Goal: Task Accomplishment & Management: Use online tool/utility

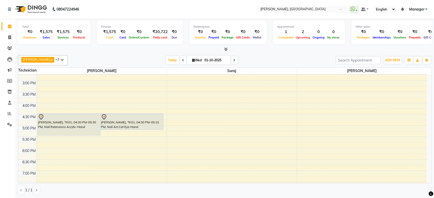
scroll to position [163, 0]
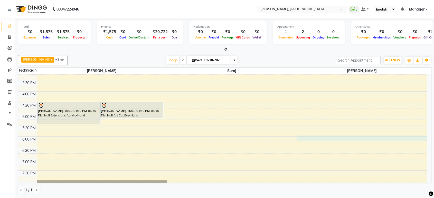
click at [305, 138] on div "8:00 AM 8:30 AM 9:00 AM 9:30 AM 10:00 AM 10:30 AM 11:00 AM 11:30 AM 12:00 PM 12…" at bounding box center [222, 91] width 408 height 361
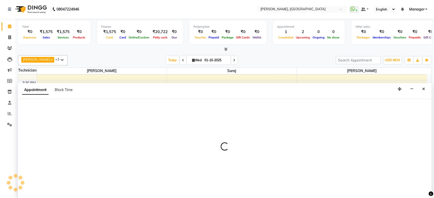
scroll to position [0, 0]
select select "88386"
select select "1080"
select select "tentative"
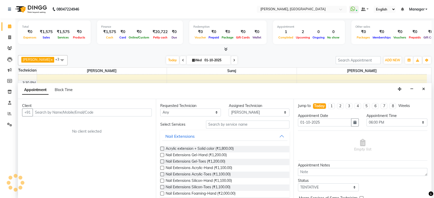
click at [76, 110] on input "text" at bounding box center [92, 113] width 119 height 8
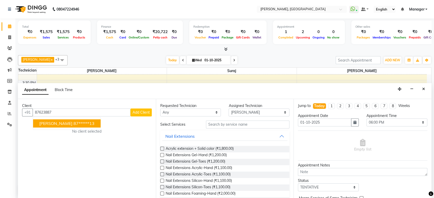
click at [55, 125] on span "[PERSON_NAME]" at bounding box center [55, 123] width 33 height 5
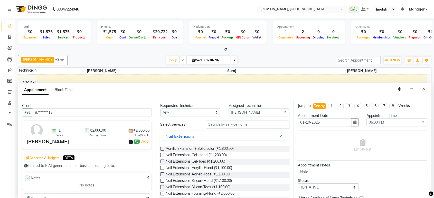
type input "87******13"
click at [220, 124] on input "text" at bounding box center [248, 125] width 84 height 8
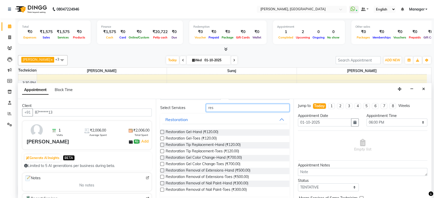
scroll to position [15, 0]
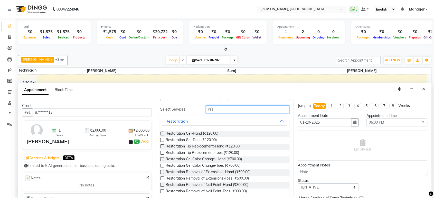
type input "res"
click at [162, 184] on label at bounding box center [162, 185] width 4 height 4
click at [162, 184] on input "checkbox" at bounding box center [161, 185] width 3 height 3
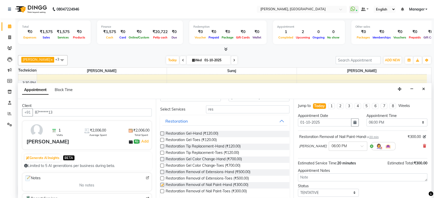
checkbox input "false"
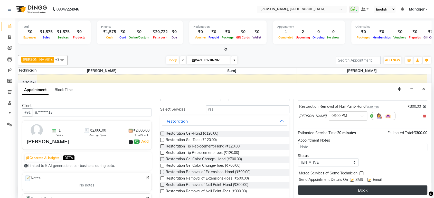
click at [408, 189] on button "Book" at bounding box center [362, 190] width 129 height 9
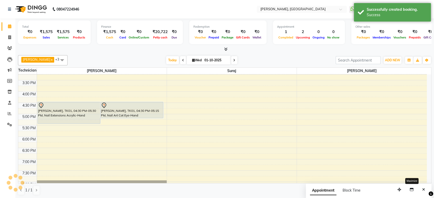
scroll to position [0, 0]
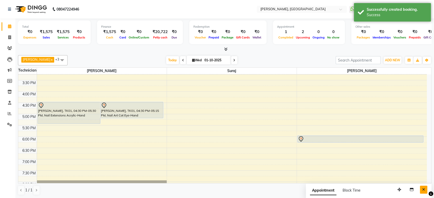
click at [425, 189] on button "Close" at bounding box center [423, 190] width 7 height 8
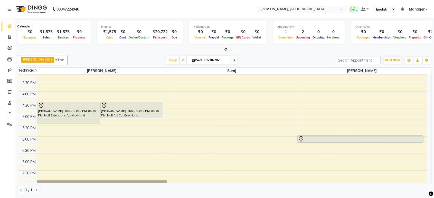
click at [9, 27] on icon at bounding box center [9, 26] width 3 height 4
click at [9, 34] on link "Invoice" at bounding box center [8, 37] width 12 height 8
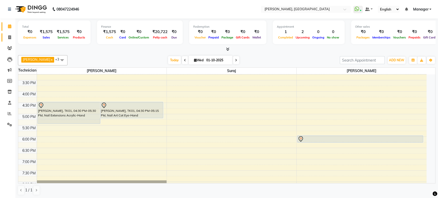
select select "4998"
select select "service"
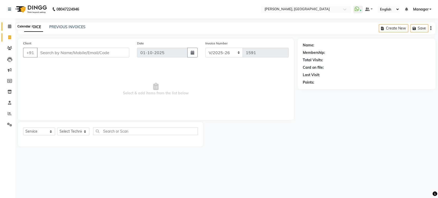
click at [9, 27] on icon at bounding box center [9, 26] width 3 height 4
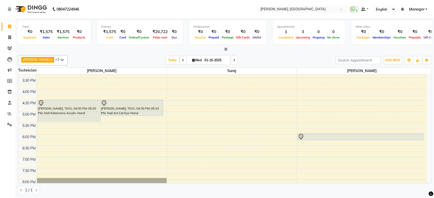
scroll to position [171, 0]
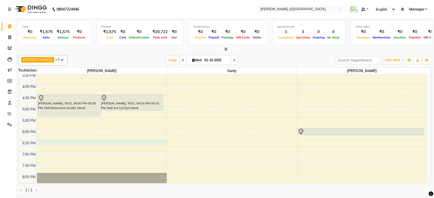
click at [49, 142] on div "8:00 AM 8:30 AM 9:00 AM 9:30 AM 10:00 AM 10:30 AM 11:00 AM 11:30 AM 12:00 PM 12…" at bounding box center [222, 84] width 408 height 361
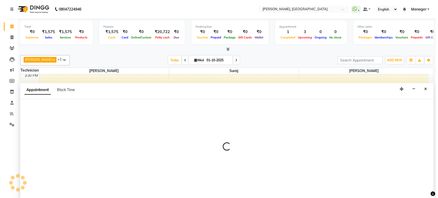
scroll to position [0, 0]
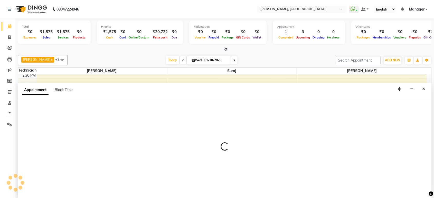
select select "31755"
select select "1110"
select select "tentative"
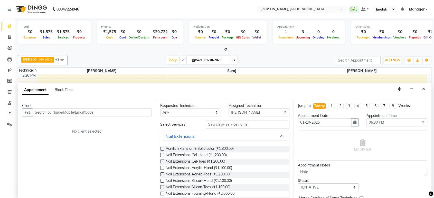
click at [69, 110] on input "text" at bounding box center [92, 113] width 119 height 8
type input "7509634561"
click at [139, 113] on span "Add Client" at bounding box center [140, 112] width 17 height 5
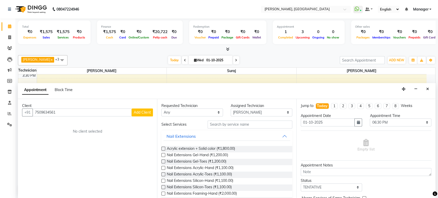
select select "21"
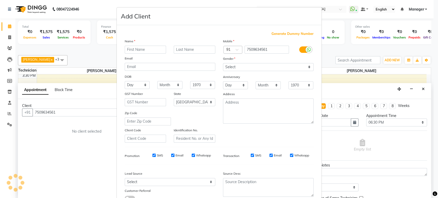
click at [146, 50] on input "text" at bounding box center [146, 50] width 42 height 8
type input "Radhika"
click at [243, 68] on select "Select [DEMOGRAPHIC_DATA] [DEMOGRAPHIC_DATA] Other Prefer Not To Say" at bounding box center [268, 67] width 91 height 8
select select "[DEMOGRAPHIC_DATA]"
click at [223, 63] on select "Select [DEMOGRAPHIC_DATA] [DEMOGRAPHIC_DATA] Other Prefer Not To Say" at bounding box center [268, 67] width 91 height 8
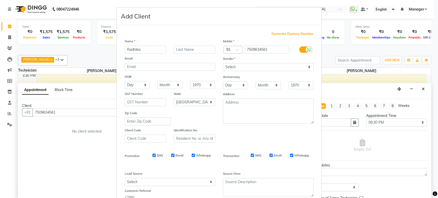
drag, startPoint x: 427, startPoint y: 174, endPoint x: 425, endPoint y: 194, distance: 20.2
click at [425, 194] on ngb-modal-window "Add Client Generate Dummy Number Name Radhika Email DOB Day 01 02 03 04 05 06 0…" at bounding box center [219, 99] width 438 height 198
click at [429, 171] on ngb-modal-window "Add Client Generate Dummy Number Name Radhika Email DOB Day 01 02 03 04 05 06 0…" at bounding box center [219, 99] width 438 height 198
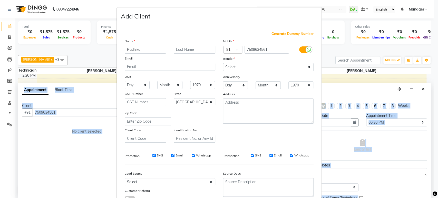
drag, startPoint x: 429, startPoint y: 171, endPoint x: 424, endPoint y: 200, distance: 28.9
click at [424, 198] on html "08047224946 Select Location × Nailashes, Kanakapura WhatsApp Status ✕ Status: C…" at bounding box center [219, 99] width 438 height 198
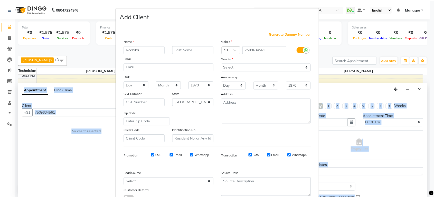
scroll to position [37, 0]
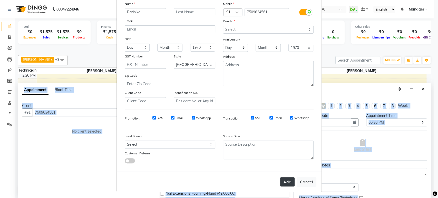
click at [288, 181] on button "Add" at bounding box center [287, 181] width 14 height 9
type input "75******61"
select select
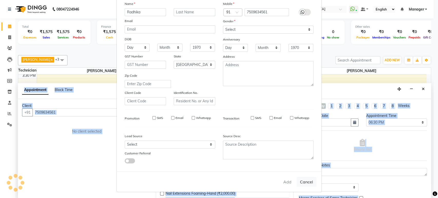
select select "null"
select select
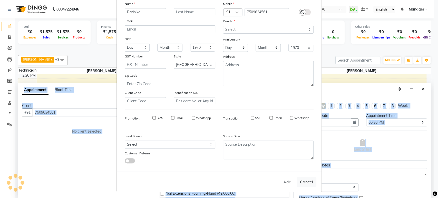
checkbox input "false"
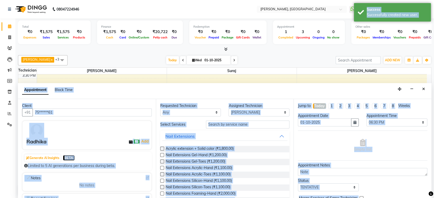
scroll to position [25, 0]
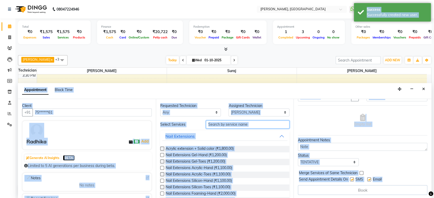
click at [261, 127] on input "text" at bounding box center [248, 125] width 84 height 8
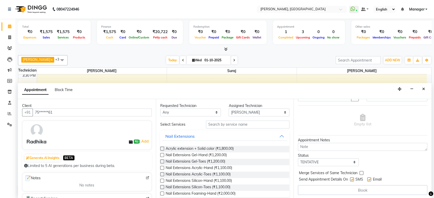
click at [162, 149] on label at bounding box center [162, 149] width 4 height 4
click at [162, 149] on input "checkbox" at bounding box center [161, 149] width 3 height 3
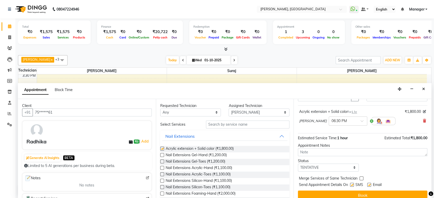
checkbox input "false"
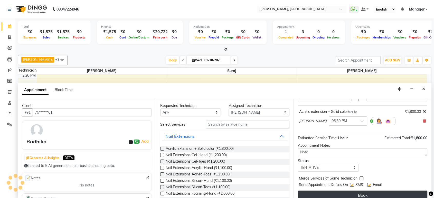
click at [398, 195] on button "Book" at bounding box center [362, 195] width 129 height 9
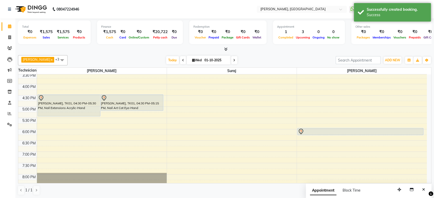
scroll to position [0, 0]
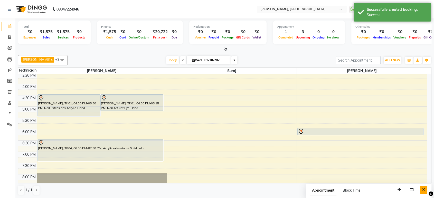
click at [423, 189] on icon "Close" at bounding box center [423, 190] width 3 height 4
click at [5, 28] on span at bounding box center [9, 27] width 9 height 6
click at [9, 28] on icon at bounding box center [9, 26] width 3 height 4
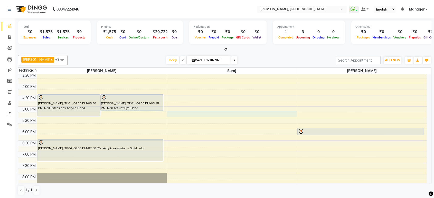
click at [208, 115] on div "8:00 AM 8:30 AM 9:00 AM 9:30 AM 10:00 AM 10:30 AM 11:00 AM 11:30 AM 12:00 PM 12…" at bounding box center [222, 84] width 408 height 361
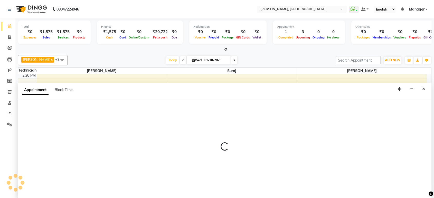
select select "77879"
select select "1035"
select select "tentative"
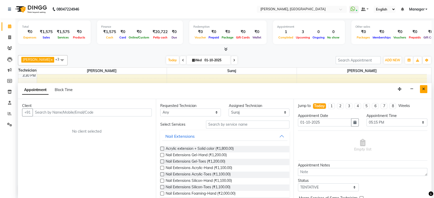
click at [422, 86] on button "Close" at bounding box center [423, 89] width 7 height 8
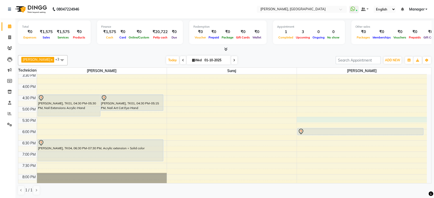
click at [308, 119] on div "8:00 AM 8:30 AM 9:00 AM 9:30 AM 10:00 AM 10:30 AM 11:00 AM 11:30 AM 12:00 PM 12…" at bounding box center [222, 84] width 408 height 361
select select "88386"
select select "tentative"
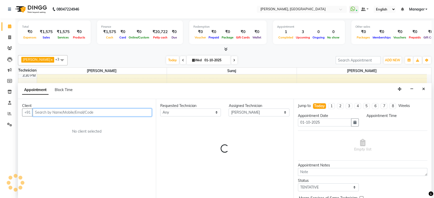
select select "1050"
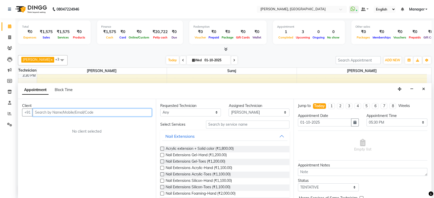
click at [79, 110] on input "text" at bounding box center [92, 113] width 119 height 8
type input "9148788595"
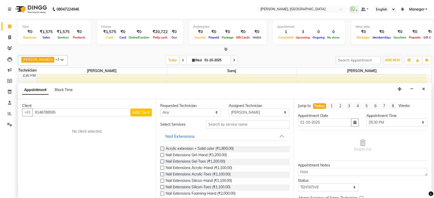
click at [144, 115] on button "Add Client" at bounding box center [140, 113] width 21 height 8
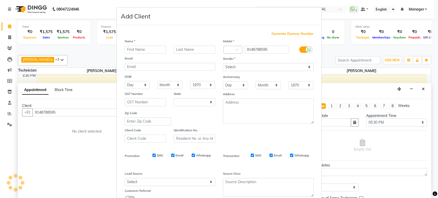
select select "21"
drag, startPoint x: 148, startPoint y: 55, endPoint x: 148, endPoint y: 52, distance: 3.2
click at [148, 52] on div "Name Email DOB Day 01 02 03 04 05 06 07 08 09 10 11 12 13 14 15 16 17 18 19 20 …" at bounding box center [170, 90] width 98 height 104
click at [148, 52] on input "text" at bounding box center [146, 50] width 42 height 8
click at [151, 51] on input "text" at bounding box center [146, 50] width 42 height 8
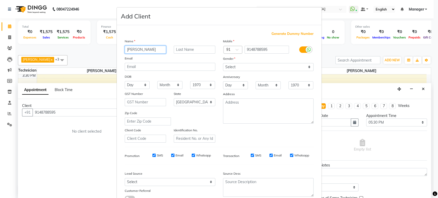
type input "[PERSON_NAME]"
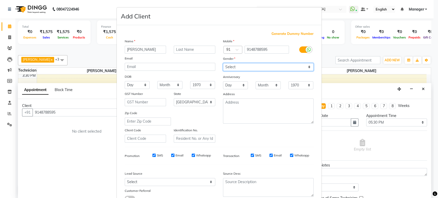
click at [231, 67] on select "Select [DEMOGRAPHIC_DATA] [DEMOGRAPHIC_DATA] Other Prefer Not To Say" at bounding box center [268, 67] width 91 height 8
select select "[DEMOGRAPHIC_DATA]"
click at [223, 63] on select "Select [DEMOGRAPHIC_DATA] [DEMOGRAPHIC_DATA] Other Prefer Not To Say" at bounding box center [268, 67] width 91 height 8
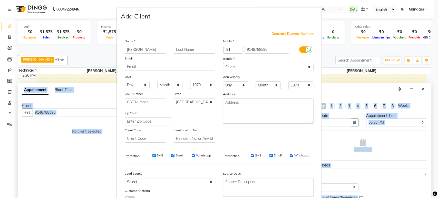
drag, startPoint x: 428, startPoint y: 149, endPoint x: 425, endPoint y: 208, distance: 58.8
click at [425, 198] on html "08047224946 Select Location × Nailashes, Kanakapura WhatsApp Status ✕ Status: C…" at bounding box center [219, 99] width 438 height 198
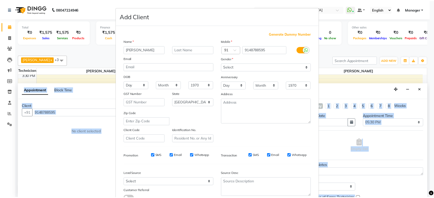
scroll to position [37, 0]
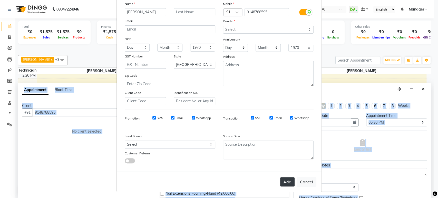
click at [286, 181] on button "Add" at bounding box center [287, 181] width 14 height 9
type input "91******95"
select select
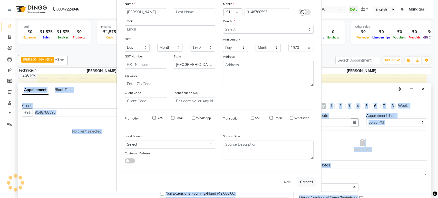
select select "null"
select select
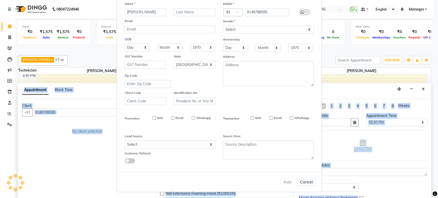
checkbox input "false"
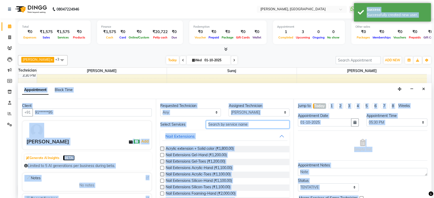
click at [260, 121] on input "text" at bounding box center [248, 125] width 84 height 8
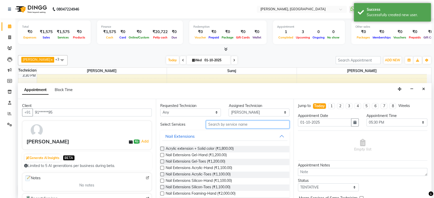
type input "a"
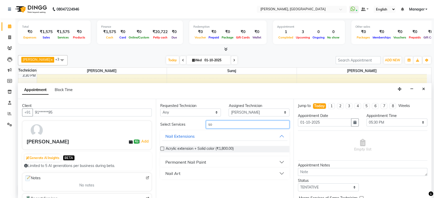
type input "s"
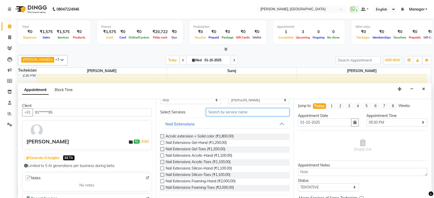
scroll to position [8, 0]
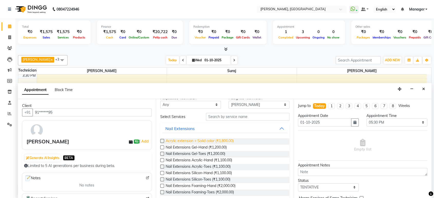
click at [201, 139] on span "Acrylic extension + Solid color (₹1,800.00)" at bounding box center [200, 141] width 68 height 6
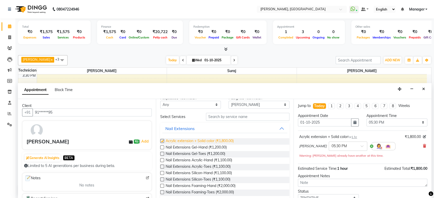
checkbox input "false"
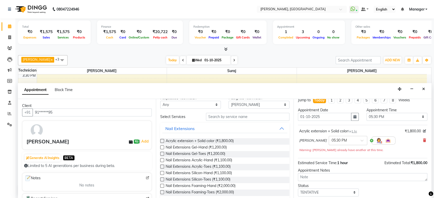
scroll to position [0, 0]
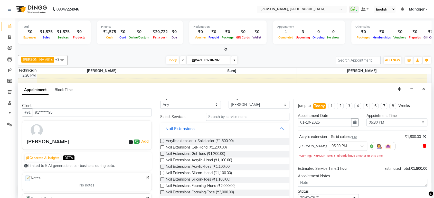
click at [423, 145] on icon at bounding box center [424, 146] width 3 height 4
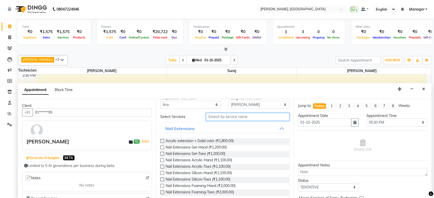
click at [266, 119] on input "text" at bounding box center [248, 117] width 84 height 8
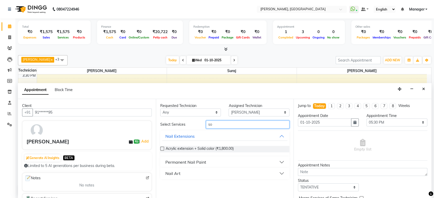
type input "s"
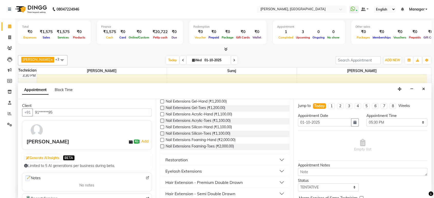
scroll to position [53, 0]
click at [276, 172] on button "Eyelash Extensions" at bounding box center [224, 172] width 125 height 9
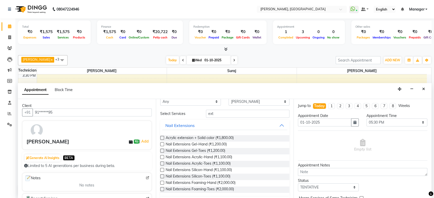
scroll to position [0, 0]
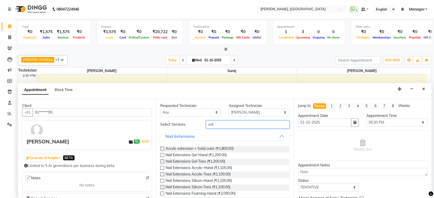
click at [243, 121] on input "ext" at bounding box center [248, 125] width 84 height 8
type input "e"
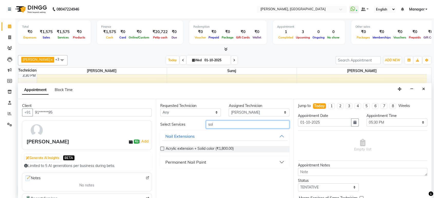
type input "sol"
click at [282, 162] on button "Permanent Nail Paint" at bounding box center [224, 162] width 125 height 9
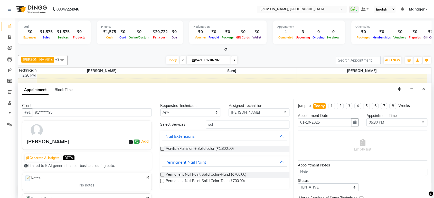
click at [161, 174] on label at bounding box center [162, 175] width 4 height 4
click at [161, 174] on input "checkbox" at bounding box center [161, 174] width 3 height 3
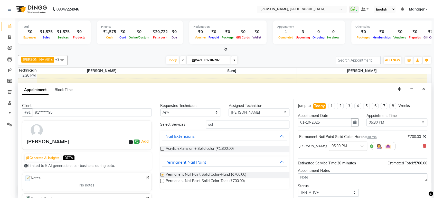
checkbox input "false"
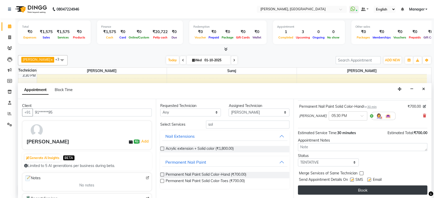
click at [396, 191] on button "Book" at bounding box center [362, 190] width 129 height 9
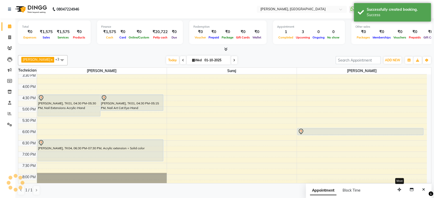
scroll to position [0, 0]
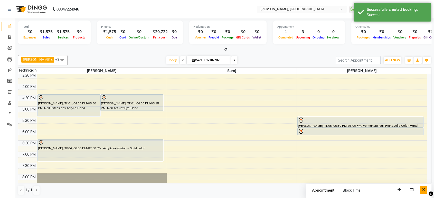
click at [424, 188] on icon "Close" at bounding box center [423, 190] width 3 height 4
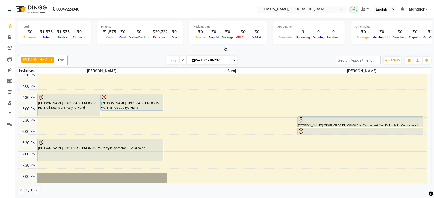
scroll to position [172, 0]
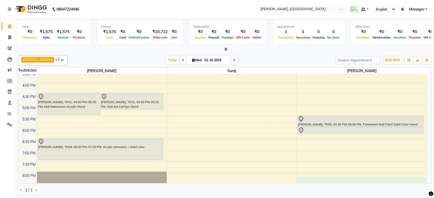
click at [341, 181] on div "8:00 AM 8:30 AM 9:00 AM 9:30 AM 10:00 AM 10:30 AM 11:00 AM 11:30 AM 12:00 PM 12…" at bounding box center [222, 82] width 408 height 361
select select "88386"
select select "tentative"
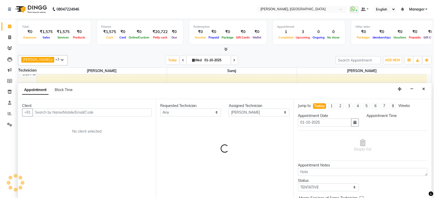
scroll to position [0, 0]
select select "1215"
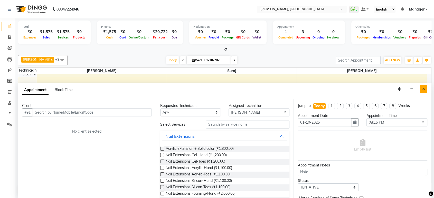
click at [425, 88] on button "Close" at bounding box center [423, 89] width 7 height 8
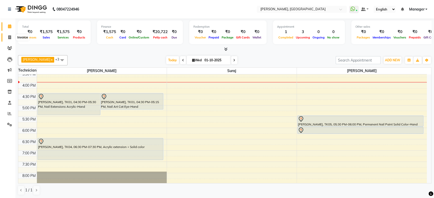
click at [9, 38] on icon at bounding box center [9, 37] width 3 height 4
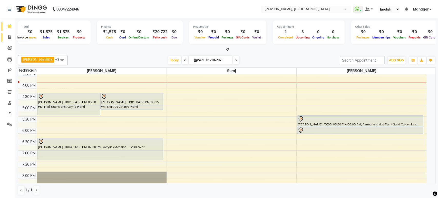
select select "service"
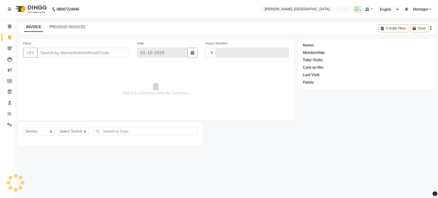
type input "1591"
select select "4998"
click at [12, 25] on span at bounding box center [9, 27] width 9 height 6
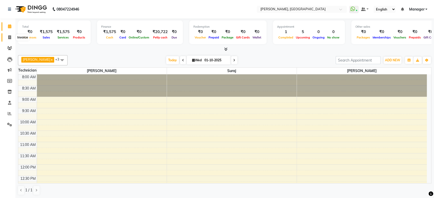
click at [10, 36] on icon at bounding box center [9, 37] width 3 height 4
select select "service"
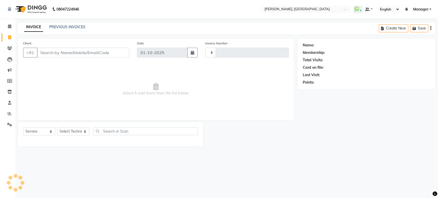
type input "1591"
select select "4998"
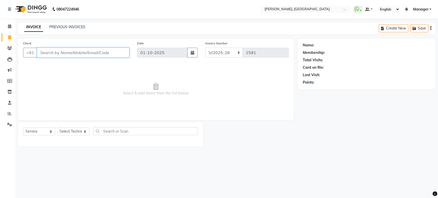
click at [52, 54] on input "Client" at bounding box center [83, 53] width 92 height 10
type input "6362336136"
click at [115, 51] on span "Add Client" at bounding box center [116, 52] width 20 height 5
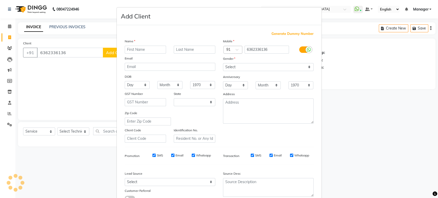
select select "21"
type input "Rose"
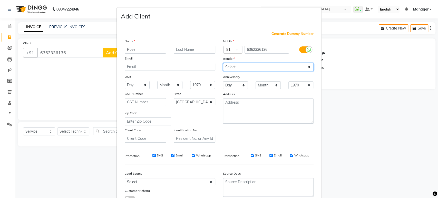
click at [245, 65] on select "Select [DEMOGRAPHIC_DATA] [DEMOGRAPHIC_DATA] Other Prefer Not To Say" at bounding box center [268, 67] width 91 height 8
select select "[DEMOGRAPHIC_DATA]"
click at [223, 63] on select "Select [DEMOGRAPHIC_DATA] [DEMOGRAPHIC_DATA] Other Prefer Not To Say" at bounding box center [268, 67] width 91 height 8
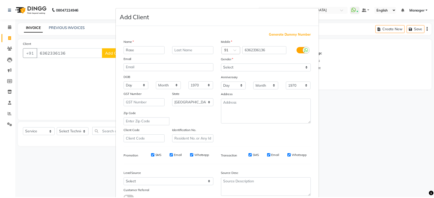
scroll to position [37, 0]
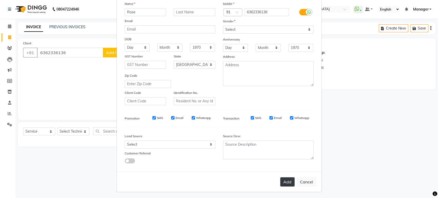
click at [284, 182] on button "Add" at bounding box center [287, 181] width 14 height 9
type input "63******36"
select select
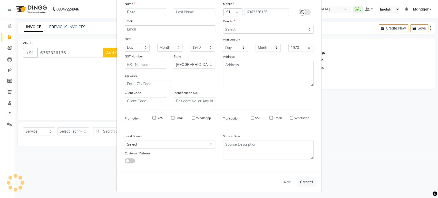
select select "null"
select select
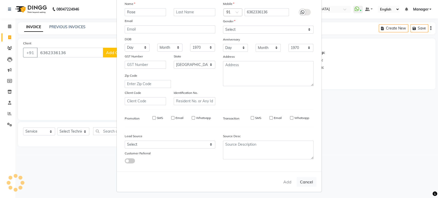
checkbox input "false"
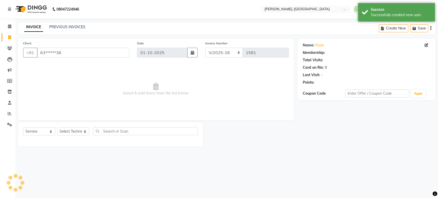
select select "1: Object"
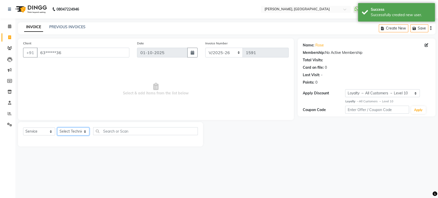
click at [71, 131] on select "Select Technician [PERSON_NAME] Manager [PERSON_NAME]" at bounding box center [73, 132] width 32 height 8
select select "31755"
click at [57, 128] on select "Select Technician [PERSON_NAME] Manager [PERSON_NAME]" at bounding box center [73, 132] width 32 height 8
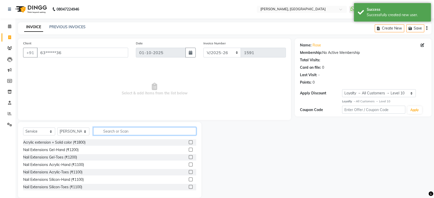
click at [113, 128] on input "text" at bounding box center [144, 131] width 103 height 8
type input "acr"
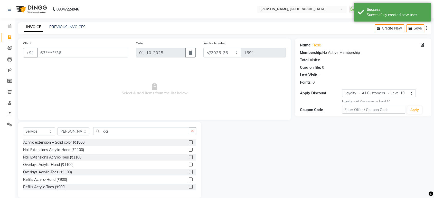
click at [189, 149] on label at bounding box center [191, 150] width 4 height 4
click at [189, 149] on input "checkbox" at bounding box center [190, 149] width 3 height 3
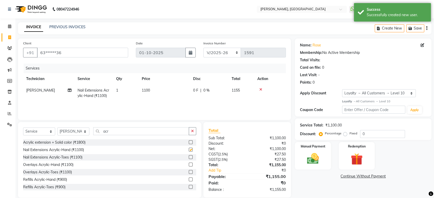
checkbox input "false"
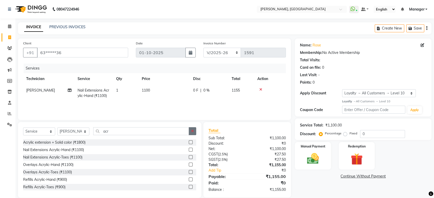
click at [193, 131] on icon "button" at bounding box center [192, 131] width 3 height 4
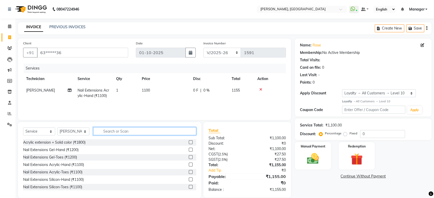
click at [106, 133] on input "text" at bounding box center [144, 131] width 103 height 8
click at [260, 89] on icon at bounding box center [260, 90] width 3 height 4
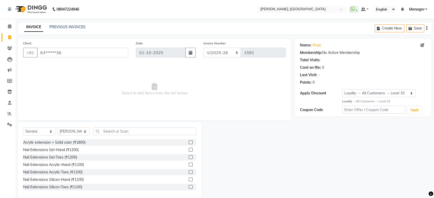
click at [189, 141] on label at bounding box center [191, 142] width 4 height 4
click at [189, 141] on input "checkbox" at bounding box center [190, 142] width 3 height 3
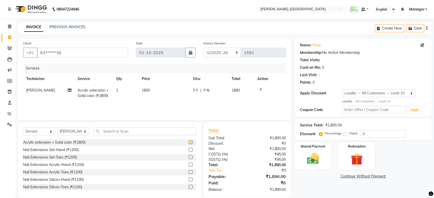
checkbox input "false"
click at [170, 131] on input "text" at bounding box center [144, 131] width 103 height 8
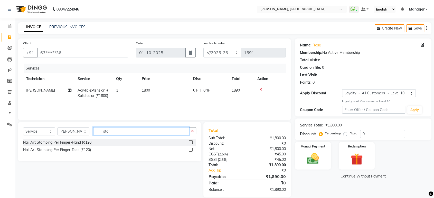
type input "sta"
click at [191, 142] on label at bounding box center [191, 142] width 4 height 4
click at [191, 142] on input "checkbox" at bounding box center [190, 142] width 3 height 3
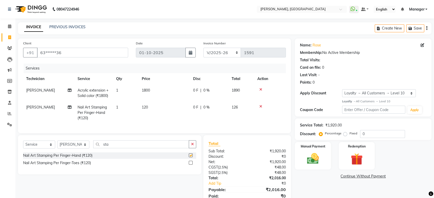
checkbox input "false"
click at [194, 148] on button "button" at bounding box center [192, 144] width 7 height 8
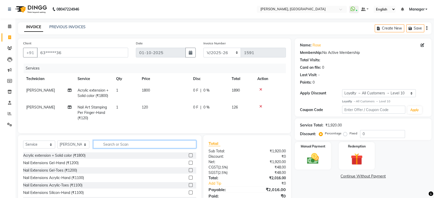
click at [152, 148] on input "text" at bounding box center [144, 144] width 103 height 8
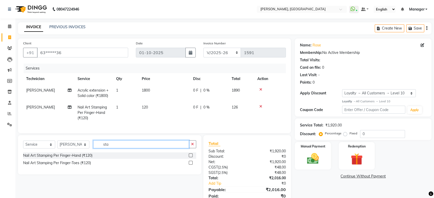
type input "sta"
click at [190, 157] on label at bounding box center [191, 155] width 4 height 4
click at [190, 157] on input "checkbox" at bounding box center [190, 155] width 3 height 3
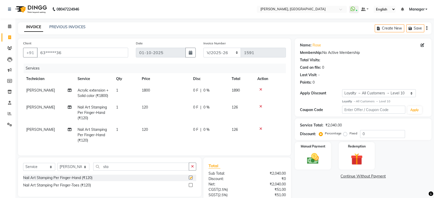
checkbox input "false"
click at [192, 168] on icon "button" at bounding box center [192, 167] width 3 height 4
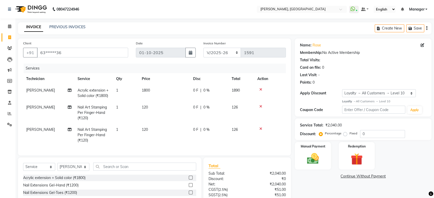
click at [154, 130] on td "120" at bounding box center [164, 135] width 51 height 22
select select "31755"
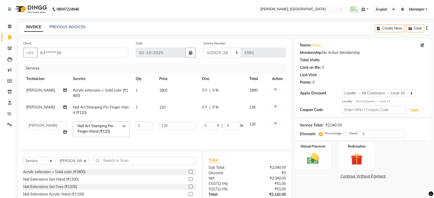
click at [156, 130] on td "120" at bounding box center [177, 130] width 43 height 22
click at [275, 123] on icon at bounding box center [275, 124] width 3 height 4
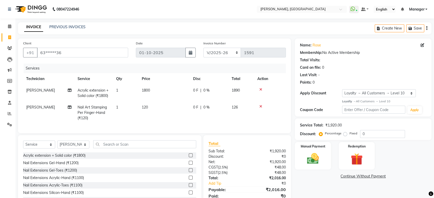
click at [156, 106] on td "120" at bounding box center [164, 113] width 51 height 22
select select "31755"
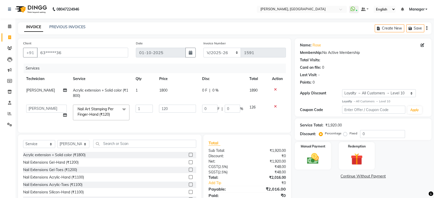
click at [156, 106] on td "120" at bounding box center [177, 113] width 43 height 22
click at [175, 109] on input "120" at bounding box center [177, 109] width 37 height 8
type input "1500"
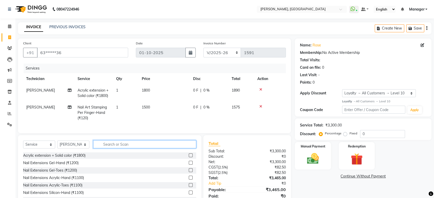
click at [172, 148] on input "text" at bounding box center [144, 144] width 103 height 8
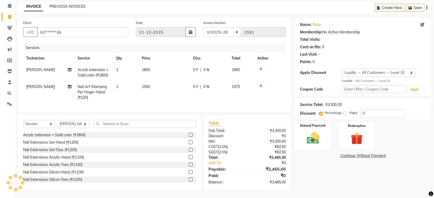
click at [315, 133] on img at bounding box center [313, 138] width 20 height 14
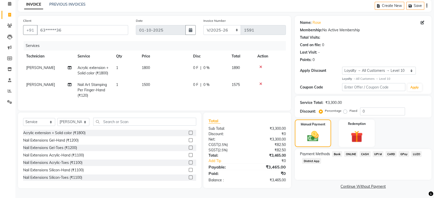
click at [388, 152] on span "CARD" at bounding box center [390, 154] width 11 height 6
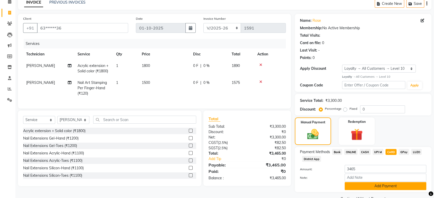
click at [396, 187] on button "Add Payment" at bounding box center [385, 186] width 82 height 8
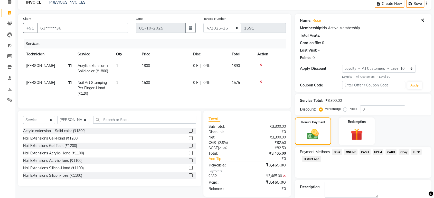
scroll to position [60, 0]
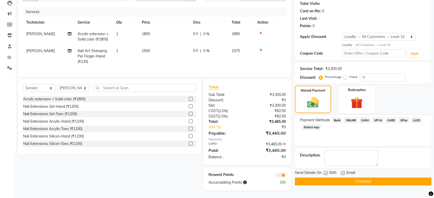
click at [382, 178] on button "Checkout" at bounding box center [363, 182] width 137 height 8
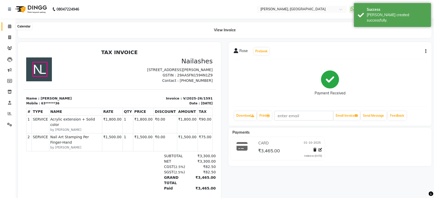
click at [9, 26] on icon at bounding box center [9, 26] width 3 height 4
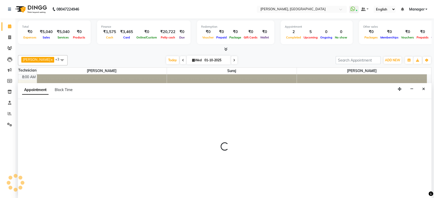
select select "31755"
select select "tentative"
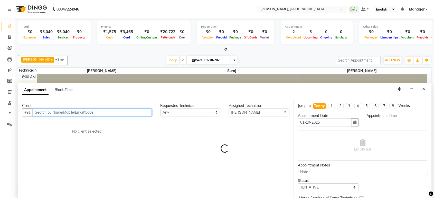
select select "570"
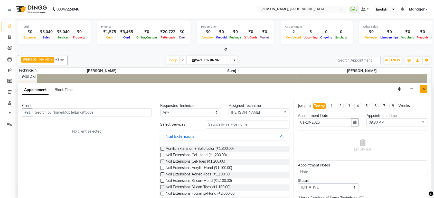
click at [423, 89] on icon "Close" at bounding box center [423, 89] width 3 height 4
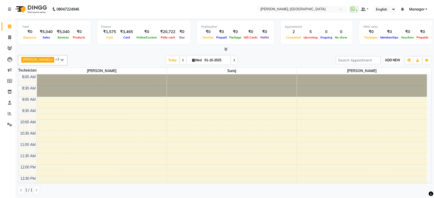
click at [396, 62] on span "ADD NEW" at bounding box center [392, 60] width 15 height 4
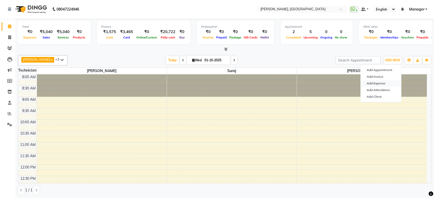
click at [382, 82] on link "Add Expense" at bounding box center [380, 83] width 41 height 7
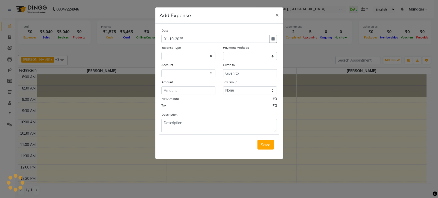
select select
click at [195, 55] on select "Select acetone Advance Salary bank deposite Battery cell BBMP Beauty products B…" at bounding box center [188, 56] width 54 height 8
select select "1"
select select "3887"
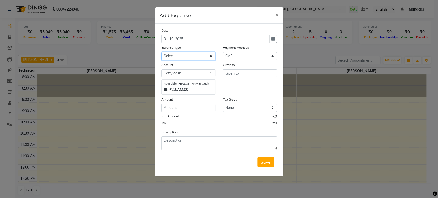
select select "16936"
click at [161, 52] on select "Select acetone Advance Salary bank deposite Battery cell BBMP Beauty products B…" at bounding box center [188, 56] width 54 height 8
click at [194, 107] on input "number" at bounding box center [188, 108] width 54 height 8
type input "1340"
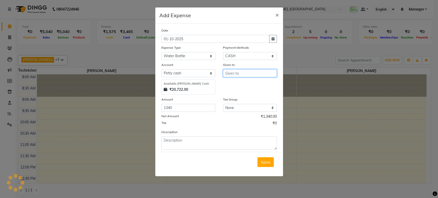
click at [240, 75] on input "text" at bounding box center [250, 73] width 54 height 8
type input "Gopinath"
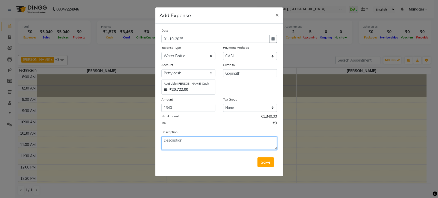
click at [230, 139] on textarea at bounding box center [218, 143] width 115 height 13
type textarea "WATER CAN AND BOTTLES"
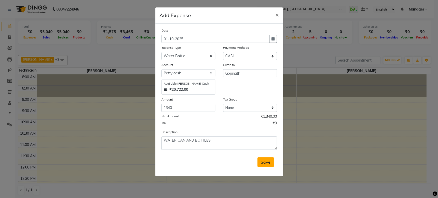
click at [269, 160] on span "Save" at bounding box center [266, 162] width 10 height 5
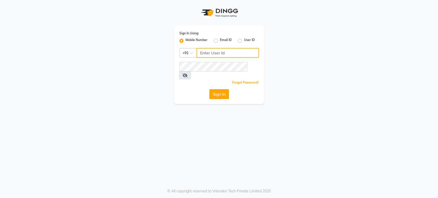
type input "6366933345"
click at [224, 89] on button "Sign In" at bounding box center [219, 94] width 20 height 10
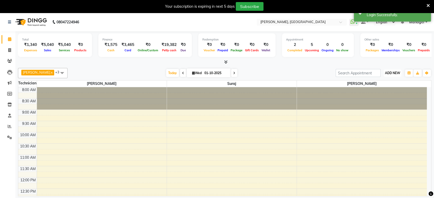
click at [397, 73] on span "ADD NEW" at bounding box center [392, 73] width 15 height 4
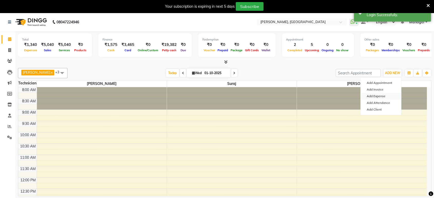
click at [385, 96] on link "Add Expense" at bounding box center [380, 96] width 41 height 7
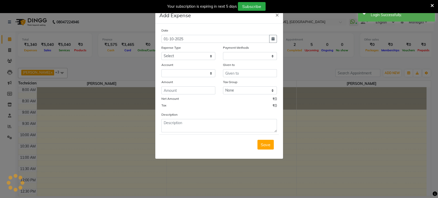
select select "1"
select select "3887"
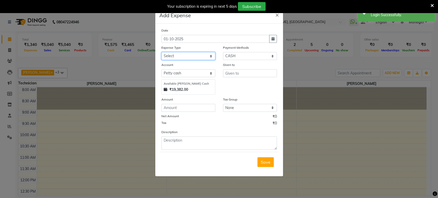
click at [196, 59] on select "Select acetone Advance Salary bank deposite Battery cell BBMP Beauty products B…" at bounding box center [188, 56] width 54 height 8
select select "24646"
click at [161, 52] on select "Select acetone Advance Salary bank deposite Battery cell BBMP Beauty products B…" at bounding box center [188, 56] width 54 height 8
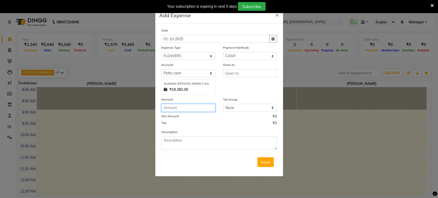
click at [193, 107] on input "number" at bounding box center [188, 108] width 54 height 8
type input "300"
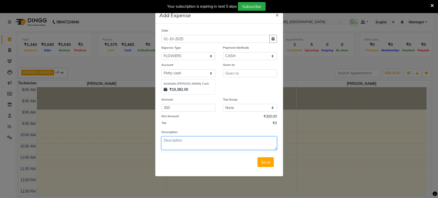
click at [197, 140] on textarea at bounding box center [218, 143] width 115 height 13
type textarea "f"
type textarea "Daily basis flowers for store"
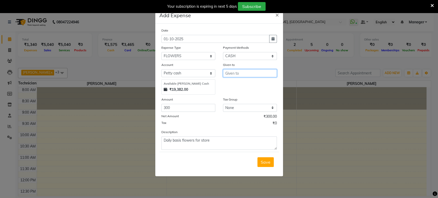
click at [250, 70] on input "text" at bounding box center [250, 73] width 54 height 8
click at [249, 74] on input "text" at bounding box center [250, 73] width 54 height 8
click at [246, 84] on button "Vi kash" at bounding box center [243, 84] width 41 height 8
type input "[PERSON_NAME]"
click at [266, 160] on span "Save" at bounding box center [266, 162] width 10 height 5
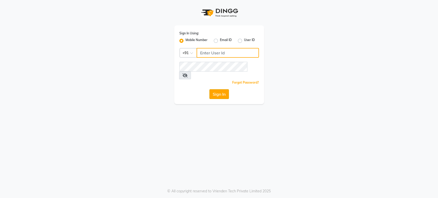
type input "6366933345"
click at [214, 89] on button "Sign In" at bounding box center [219, 94] width 20 height 10
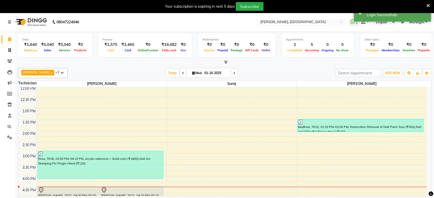
scroll to position [106, 0]
